Goal: Information Seeking & Learning: Learn about a topic

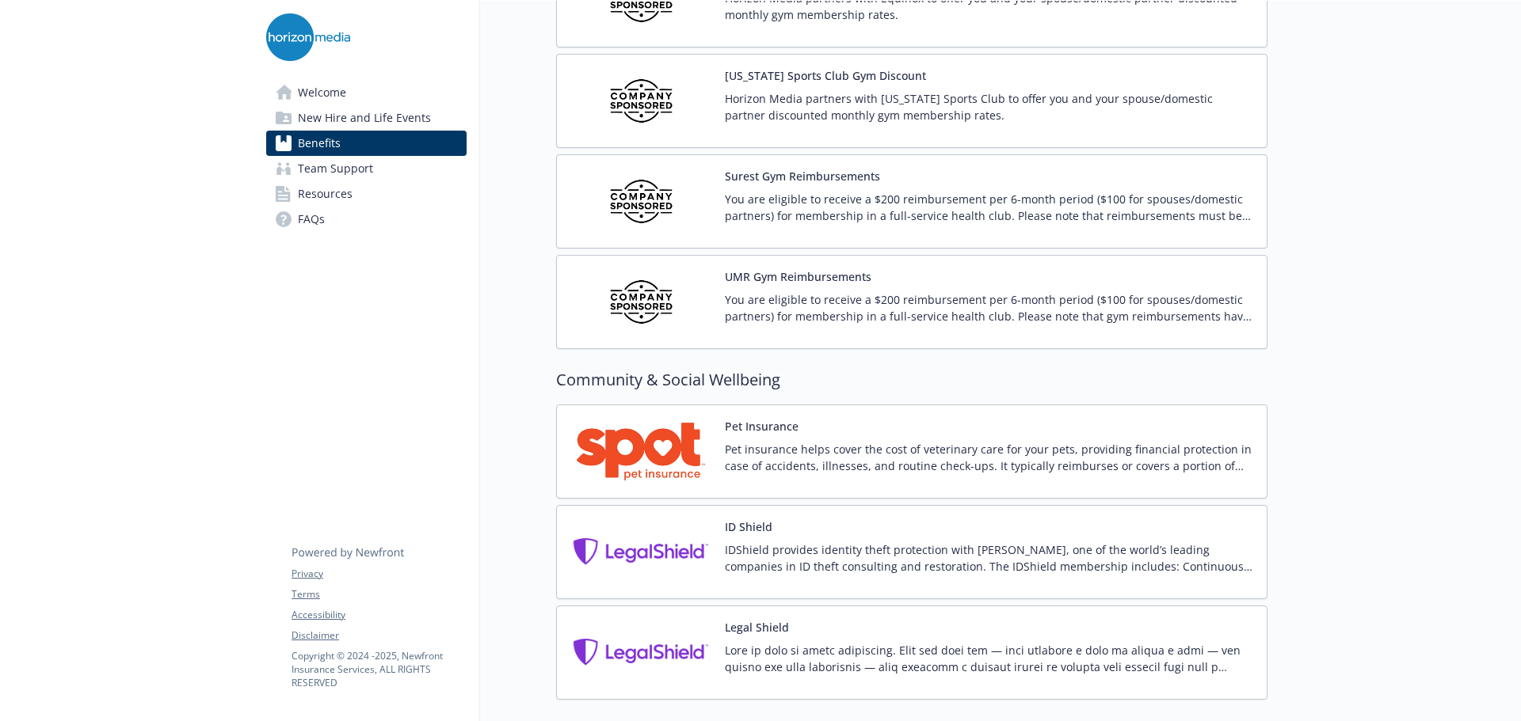
scroll to position [3985, 0]
